Goal: Find specific page/section: Find specific page/section

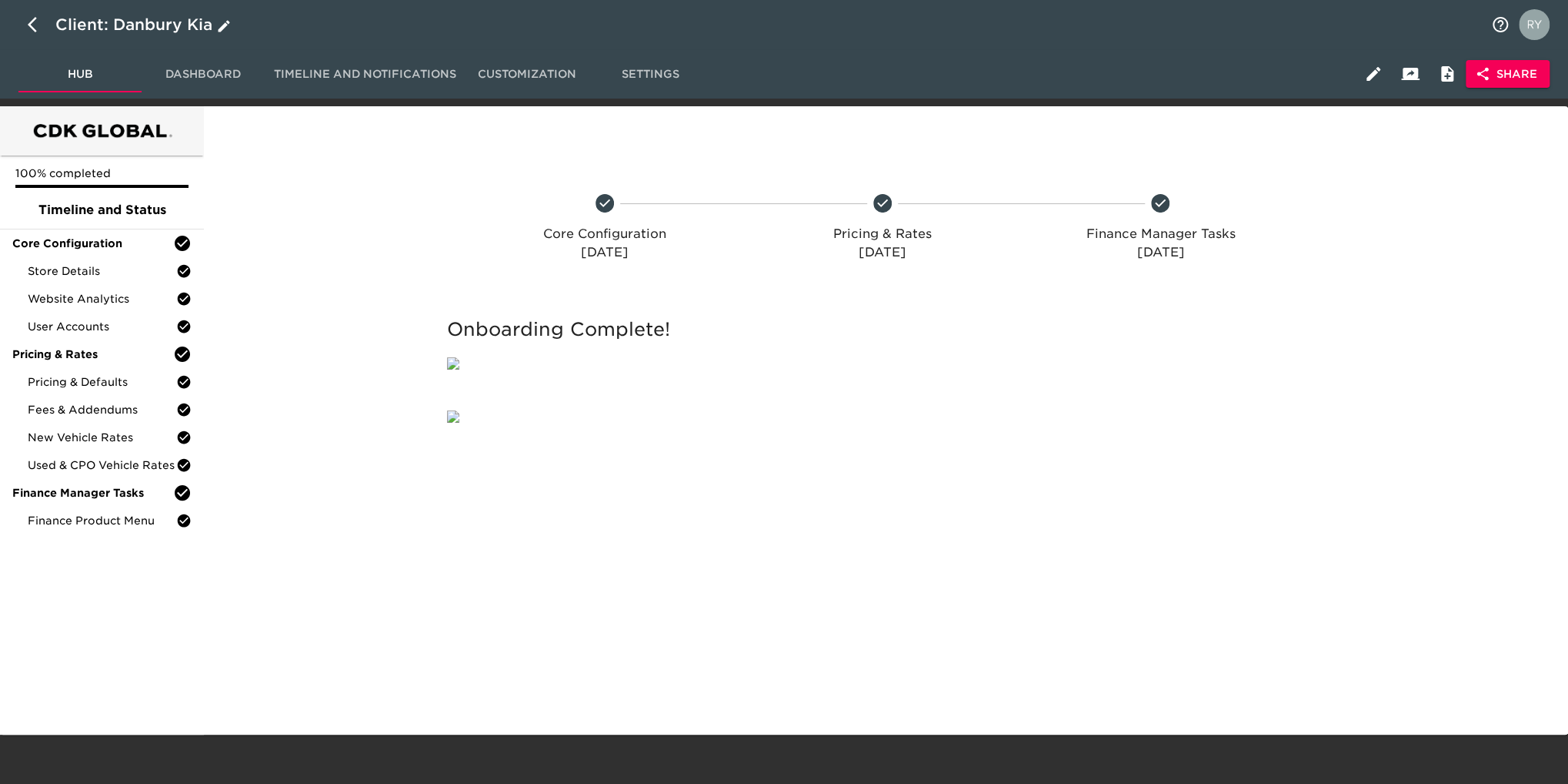
click at [28, 19] on icon "button" at bounding box center [36, 24] width 18 height 18
select select "10"
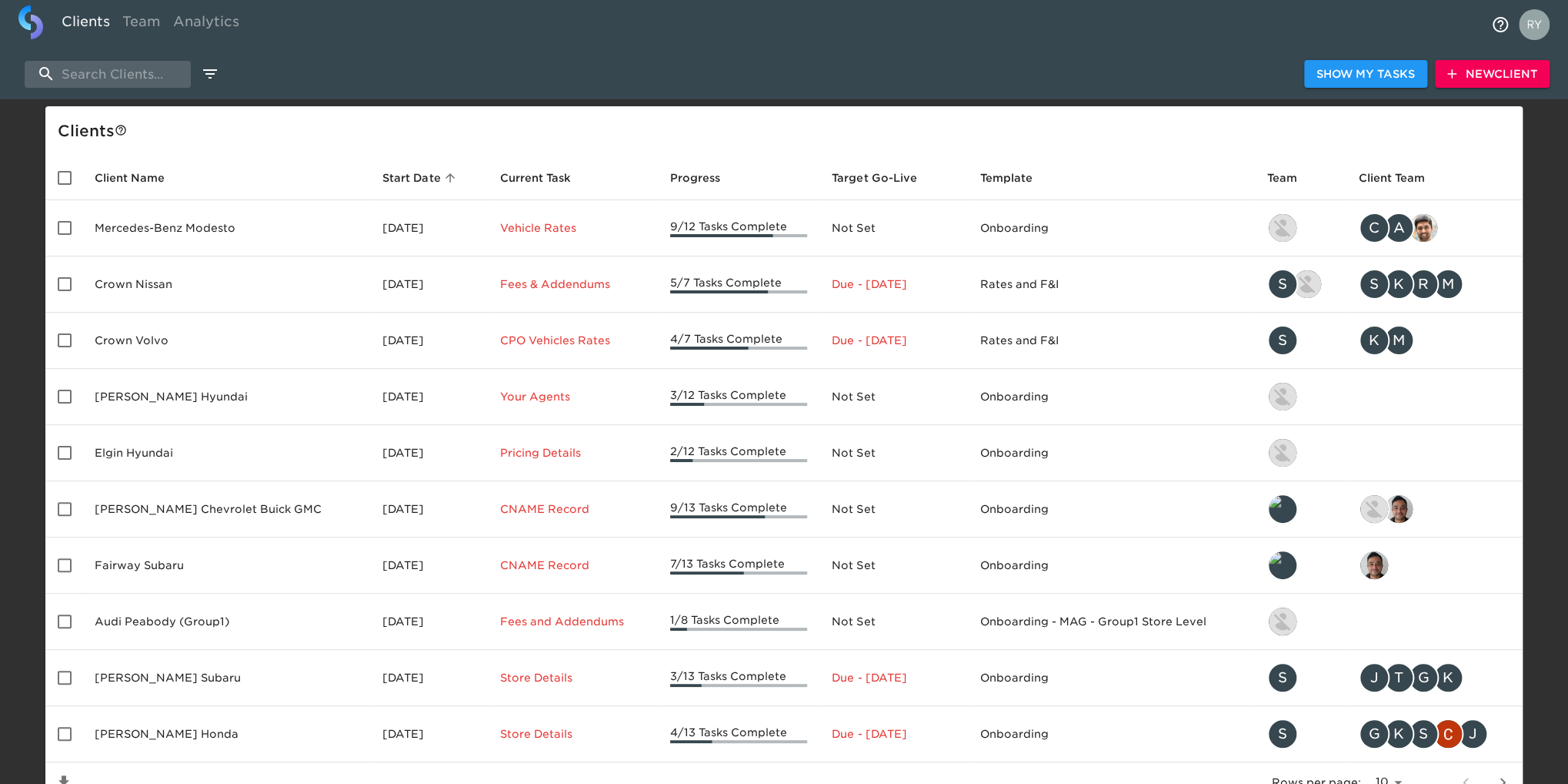
drag, startPoint x: 125, startPoint y: 71, endPoint x: 128, endPoint y: 57, distance: 14.3
click at [125, 71] on input "search" at bounding box center [107, 74] width 166 height 27
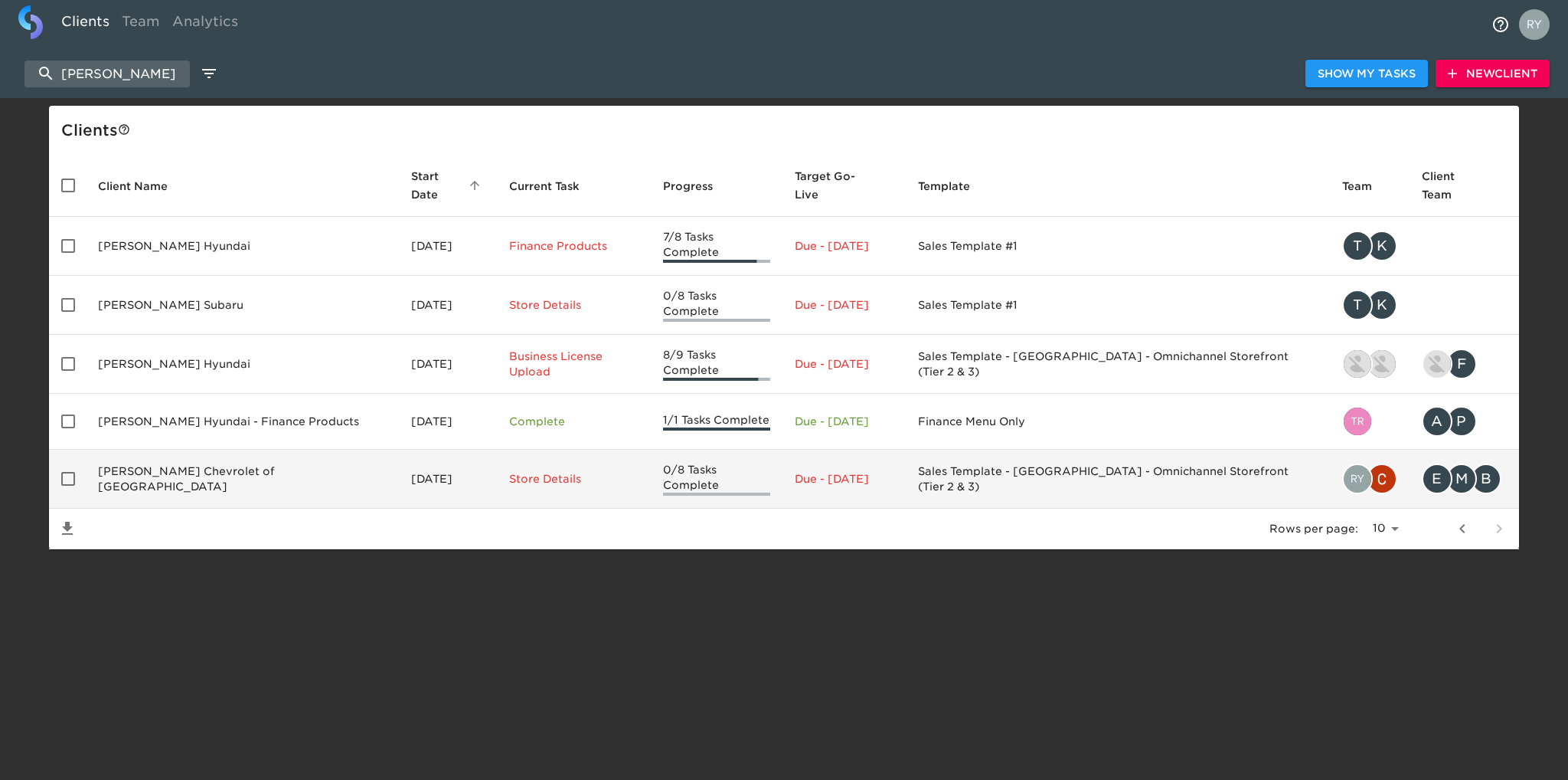
type input "west herr"
click at [207, 449] on td "West Herr Chevrolet of Orchard Park" at bounding box center [243, 479] width 313 height 59
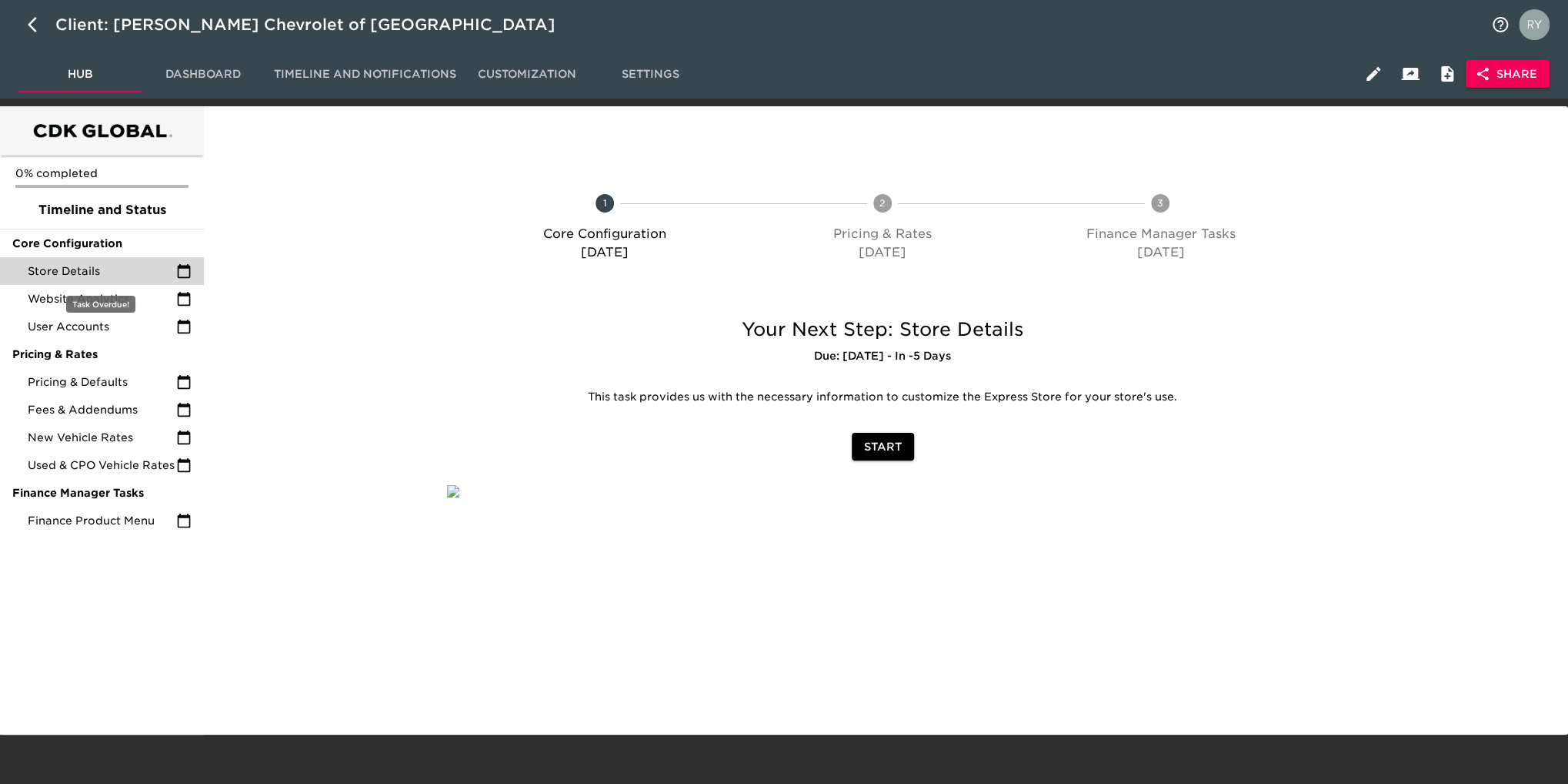
click at [108, 271] on span "Store Details" at bounding box center [101, 271] width 149 height 15
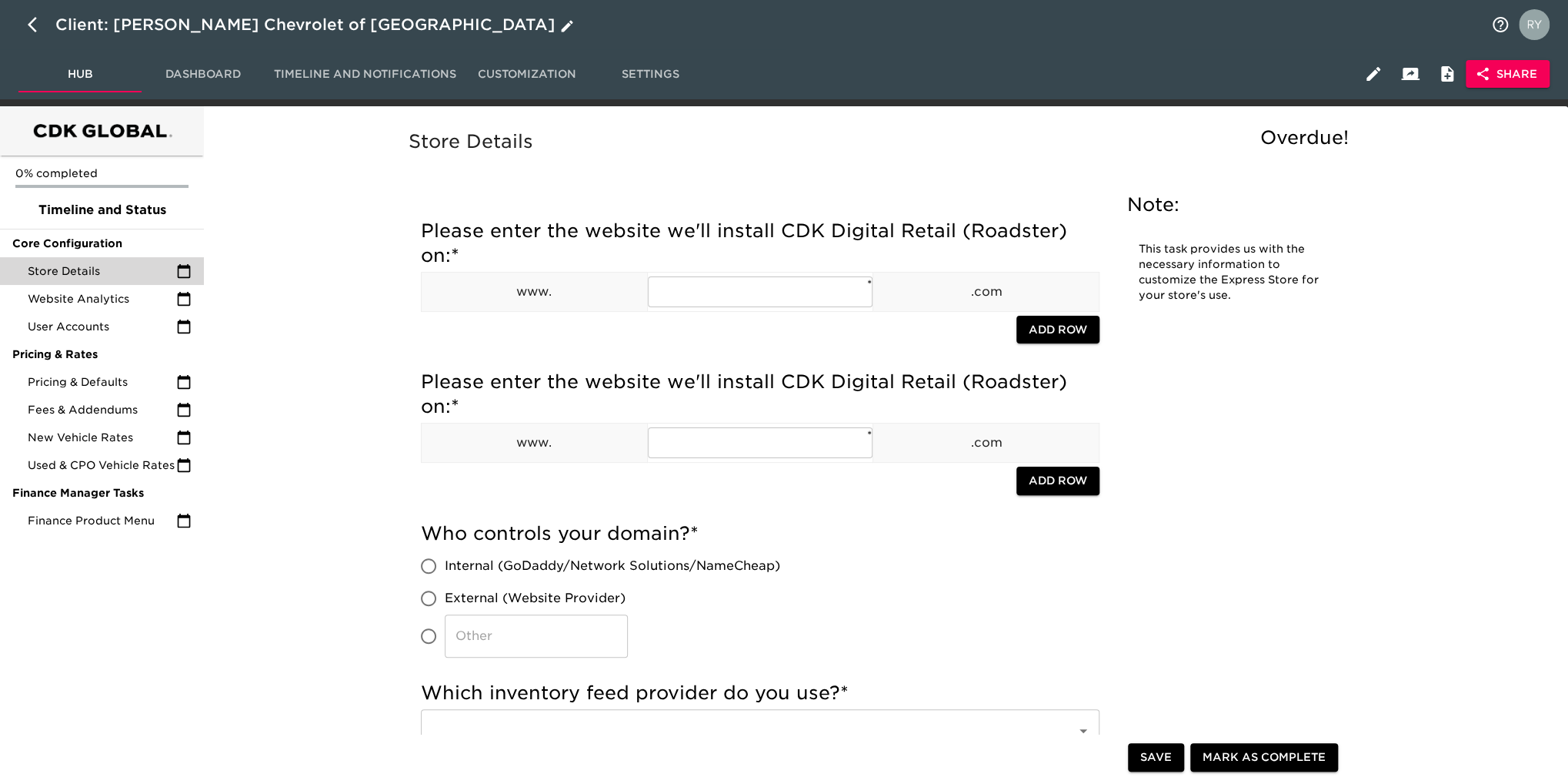
click at [32, 21] on icon "button" at bounding box center [32, 25] width 9 height 15
select select "10"
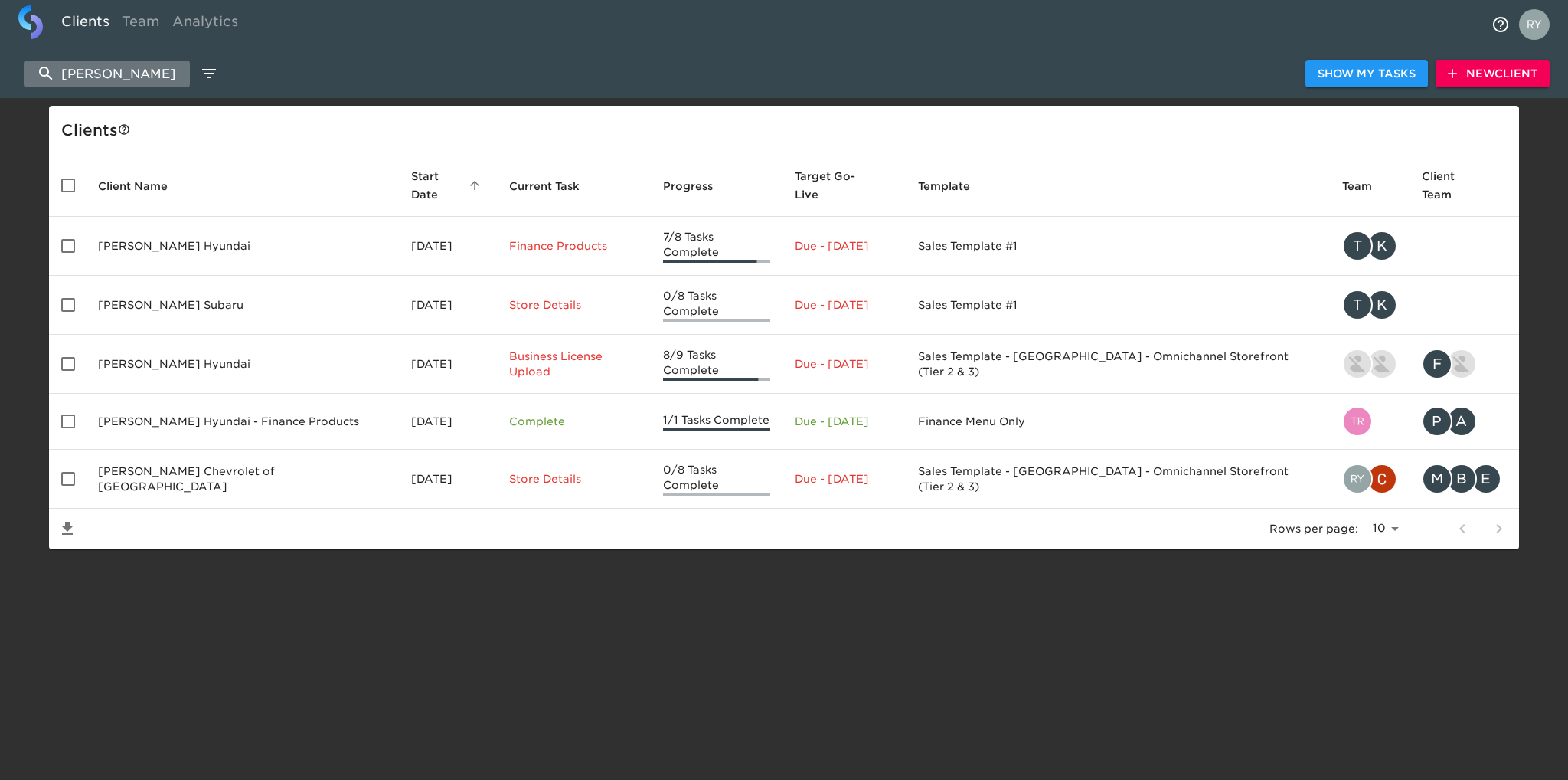
drag, startPoint x: 163, startPoint y: 70, endPoint x: 59, endPoint y: 71, distance: 104.0
click at [59, 71] on input "west herr" at bounding box center [107, 74] width 165 height 26
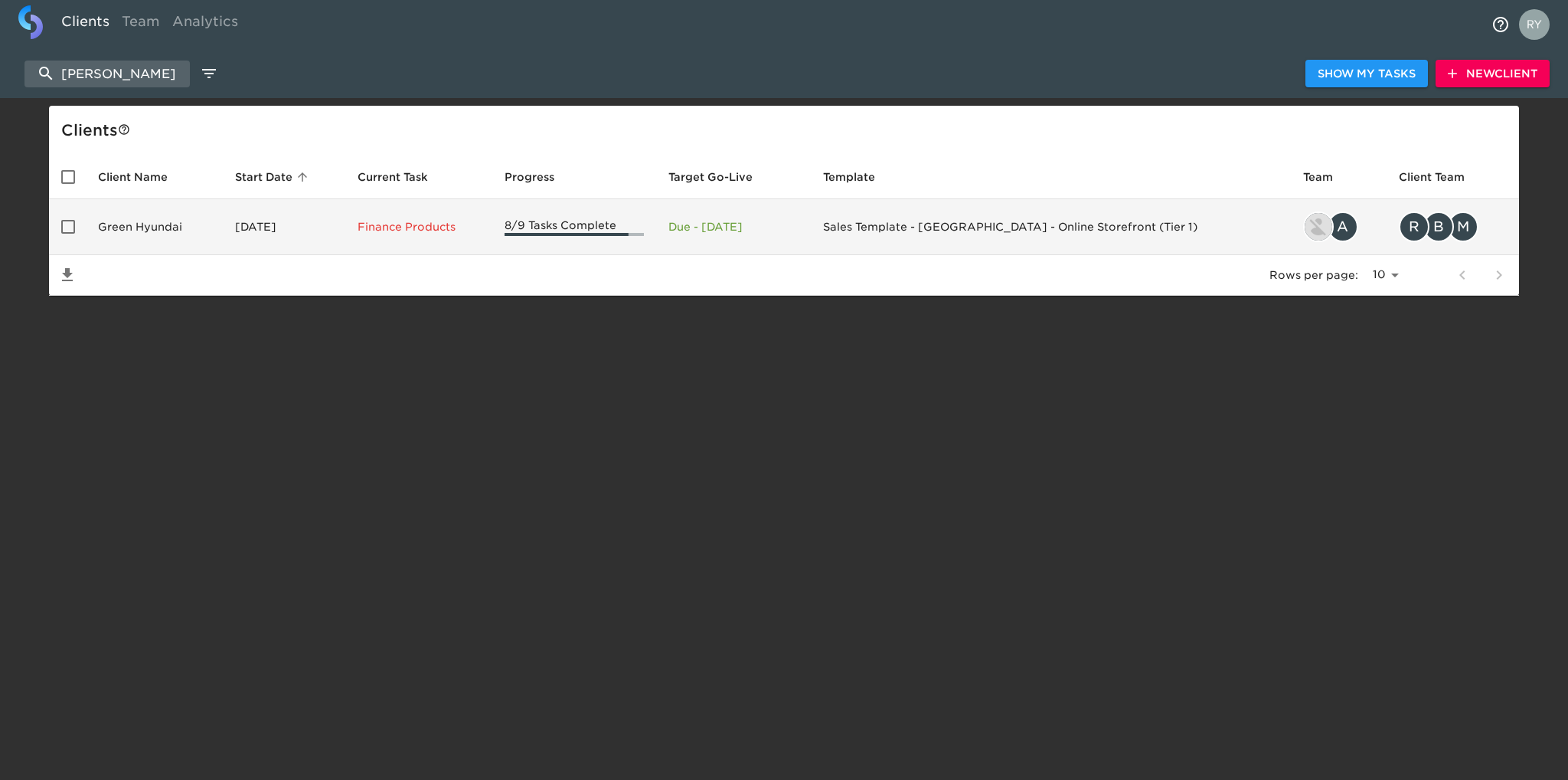
type input "green hyun"
click at [168, 229] on td "Green Hyundai" at bounding box center [154, 227] width 137 height 56
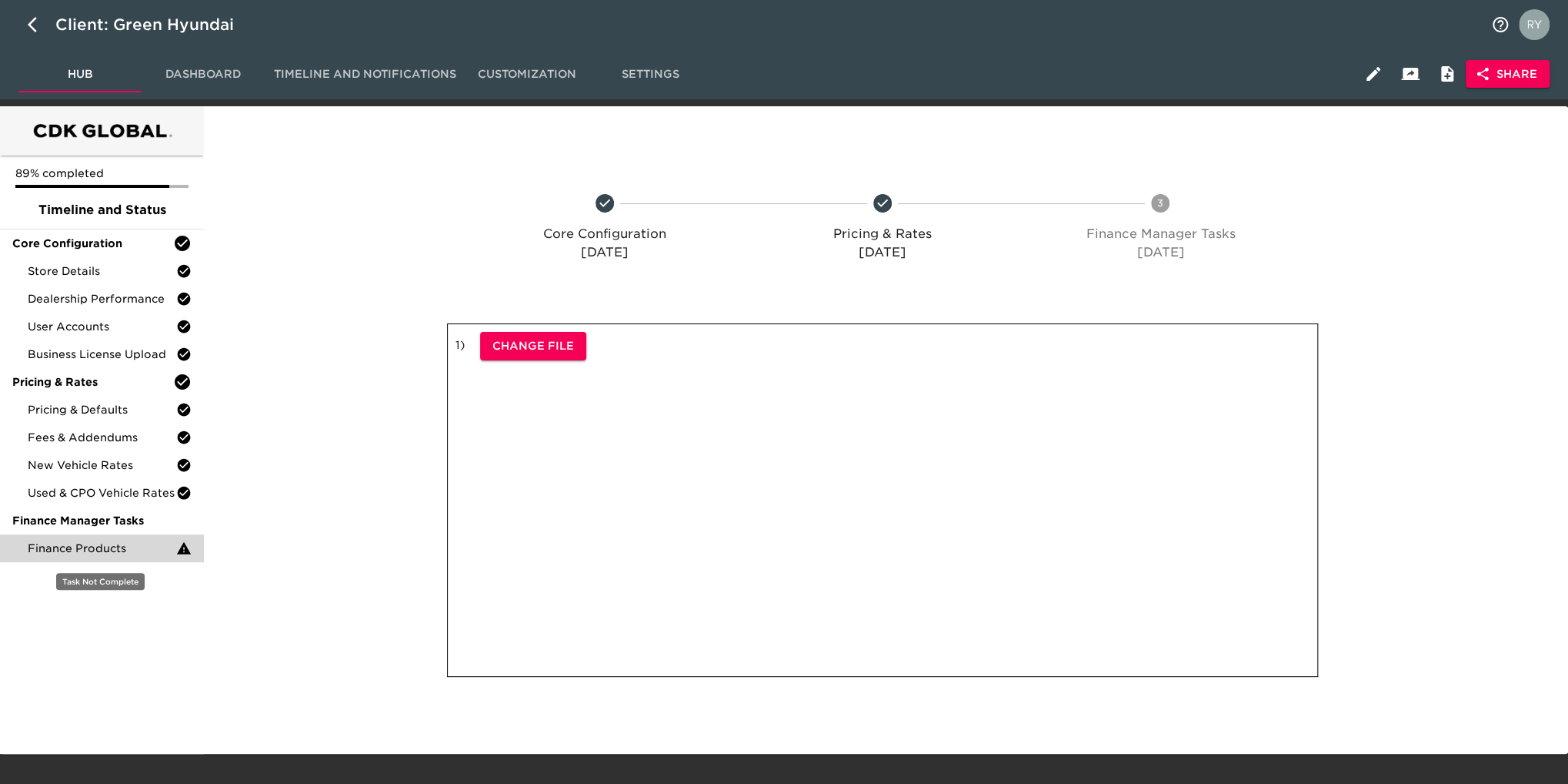
click at [121, 555] on span "Finance Products" at bounding box center [101, 548] width 149 height 15
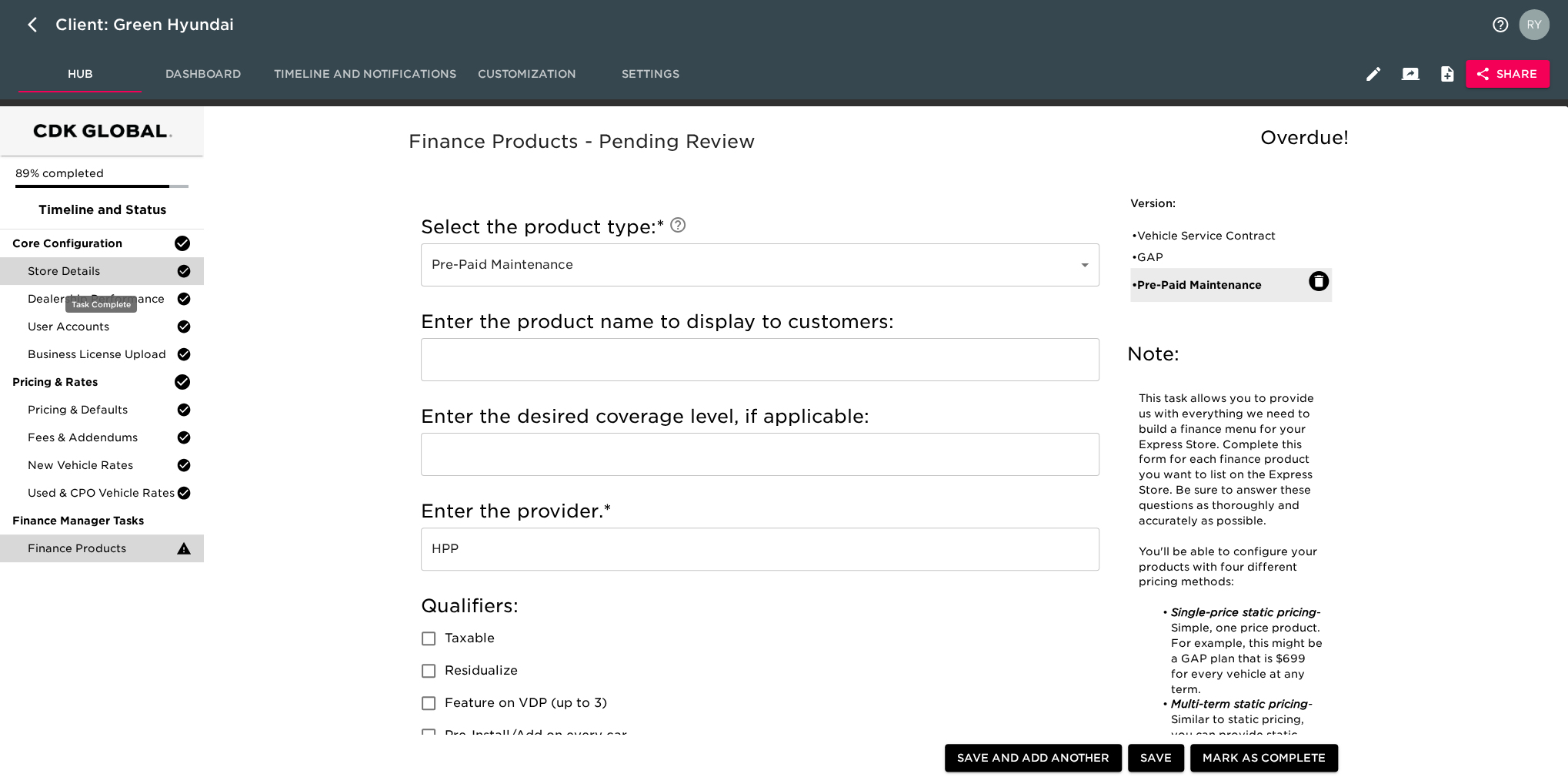
click at [83, 268] on span "Store Details" at bounding box center [101, 271] width 149 height 15
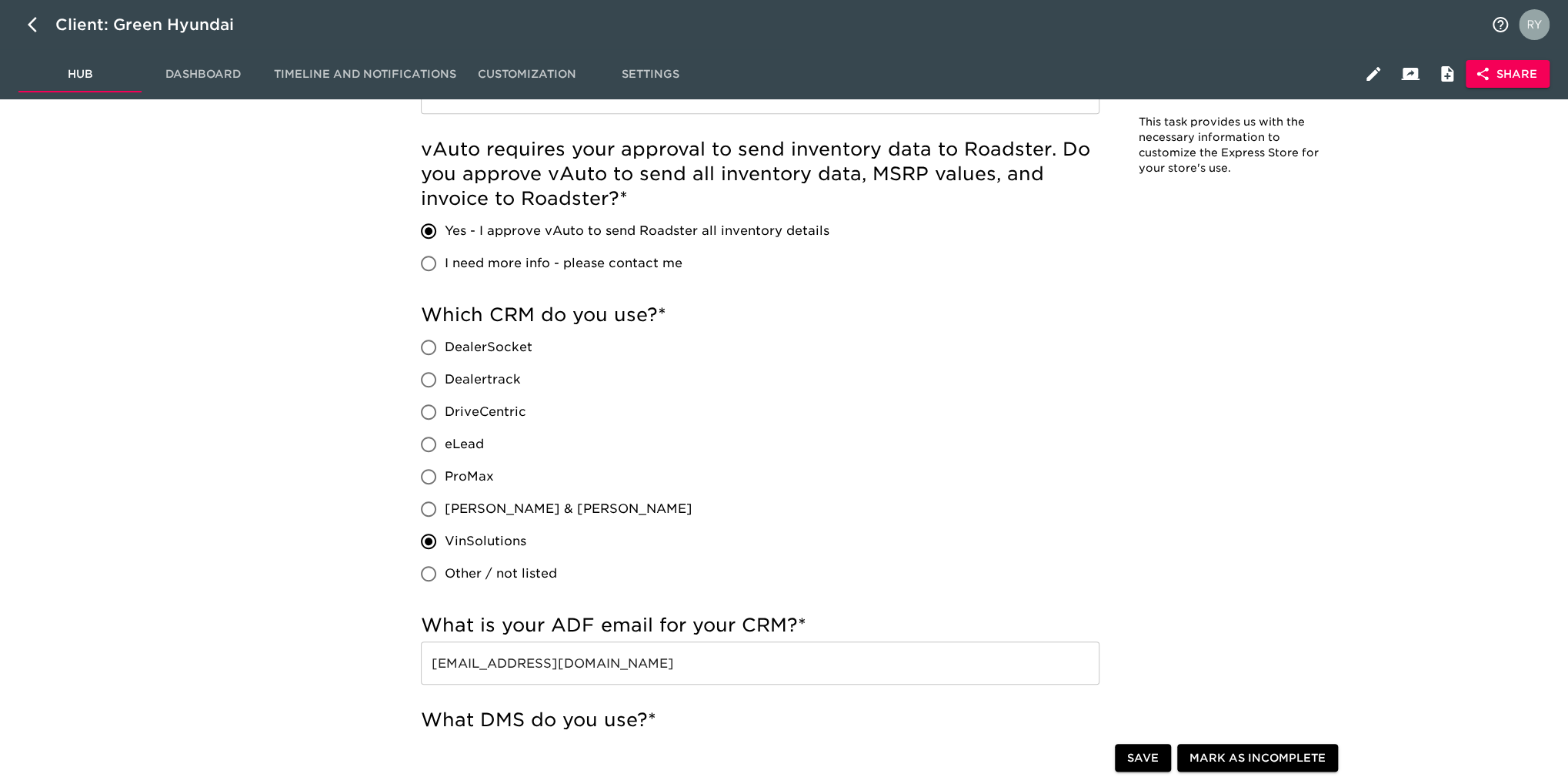
scroll to position [539, 0]
